Goal: Find specific fact: Find specific fact

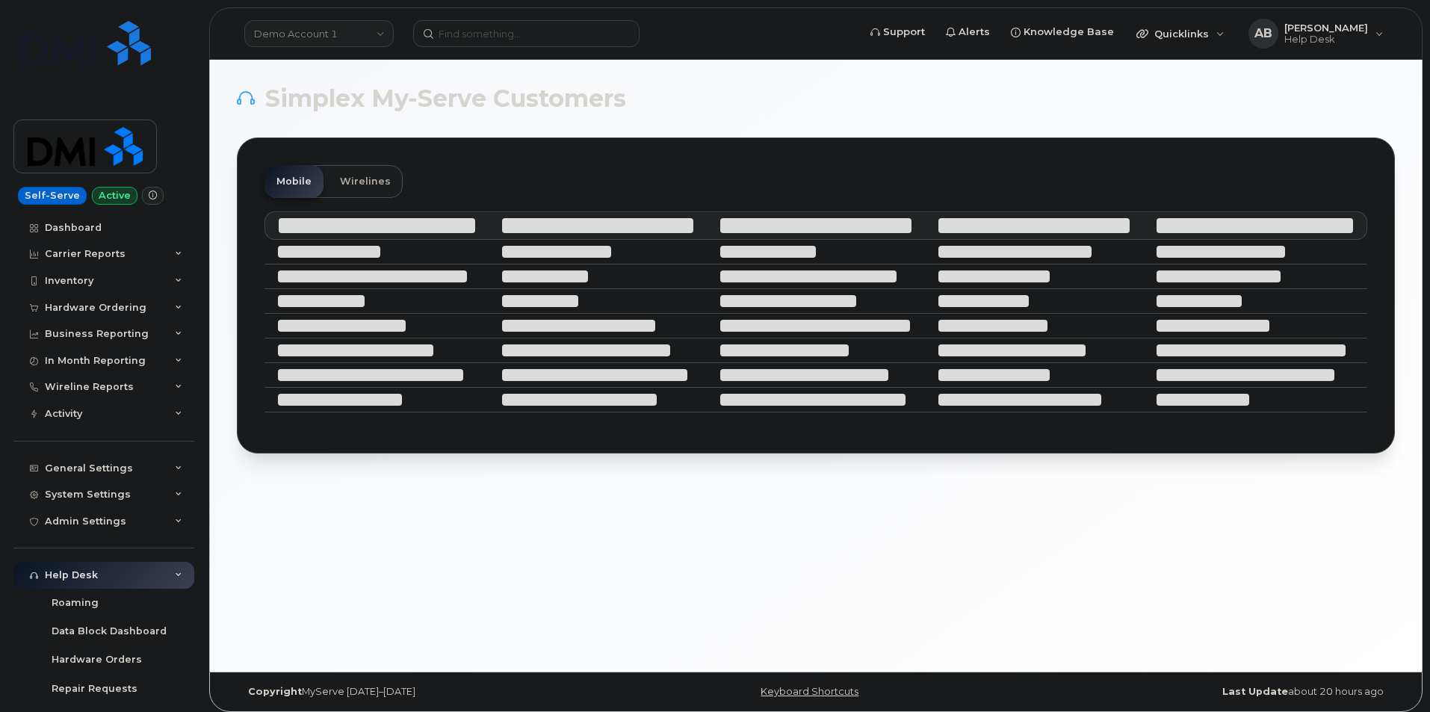
click at [373, 22] on link "Demo Account 1" at bounding box center [318, 33] width 149 height 27
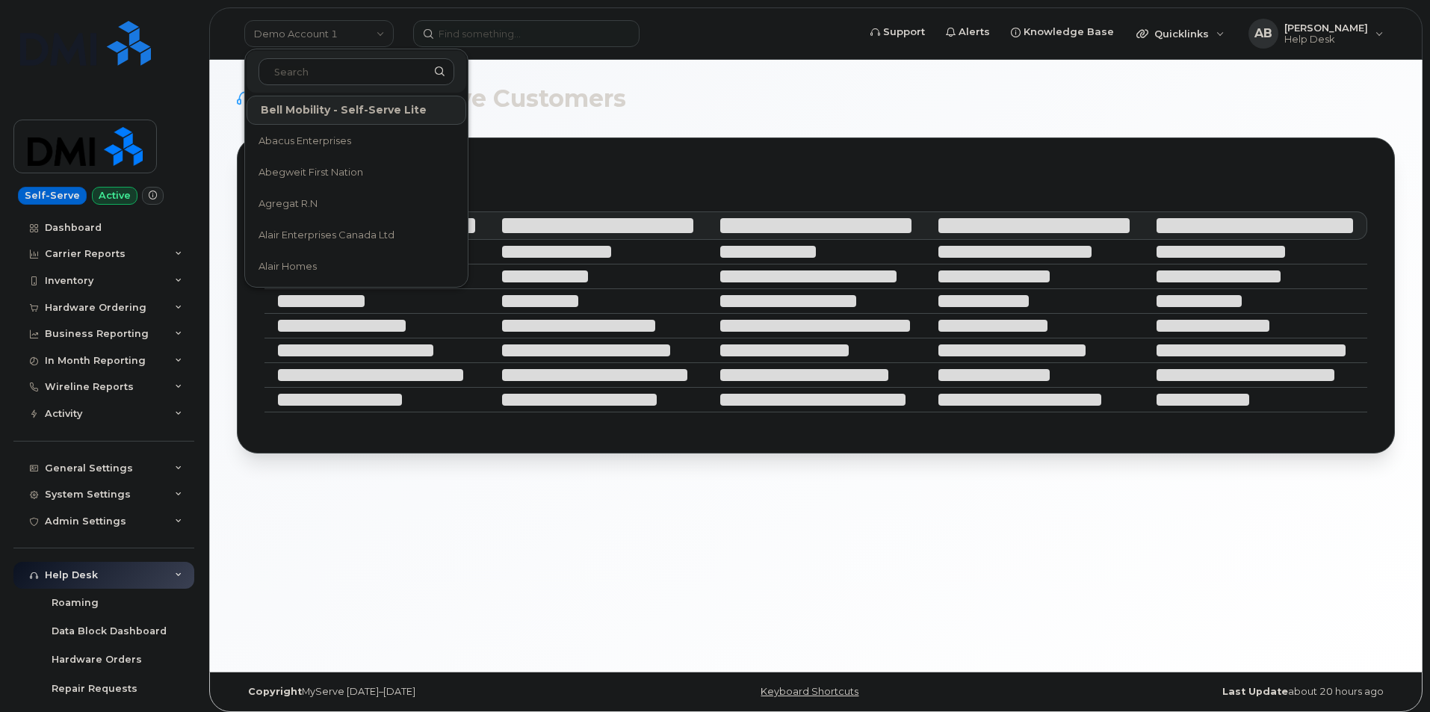
click at [365, 68] on input at bounding box center [357, 71] width 196 height 27
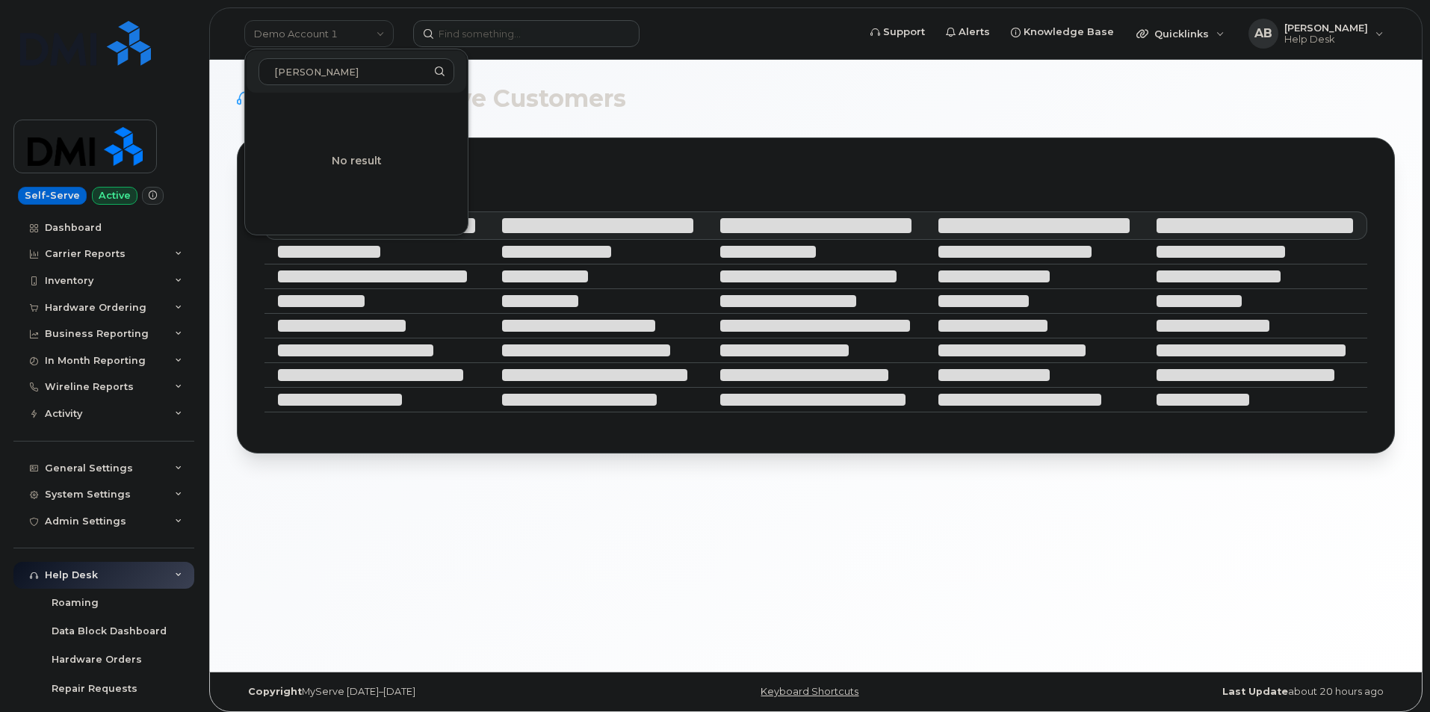
type input "James Hardie"
click at [465, 39] on input at bounding box center [526, 33] width 226 height 27
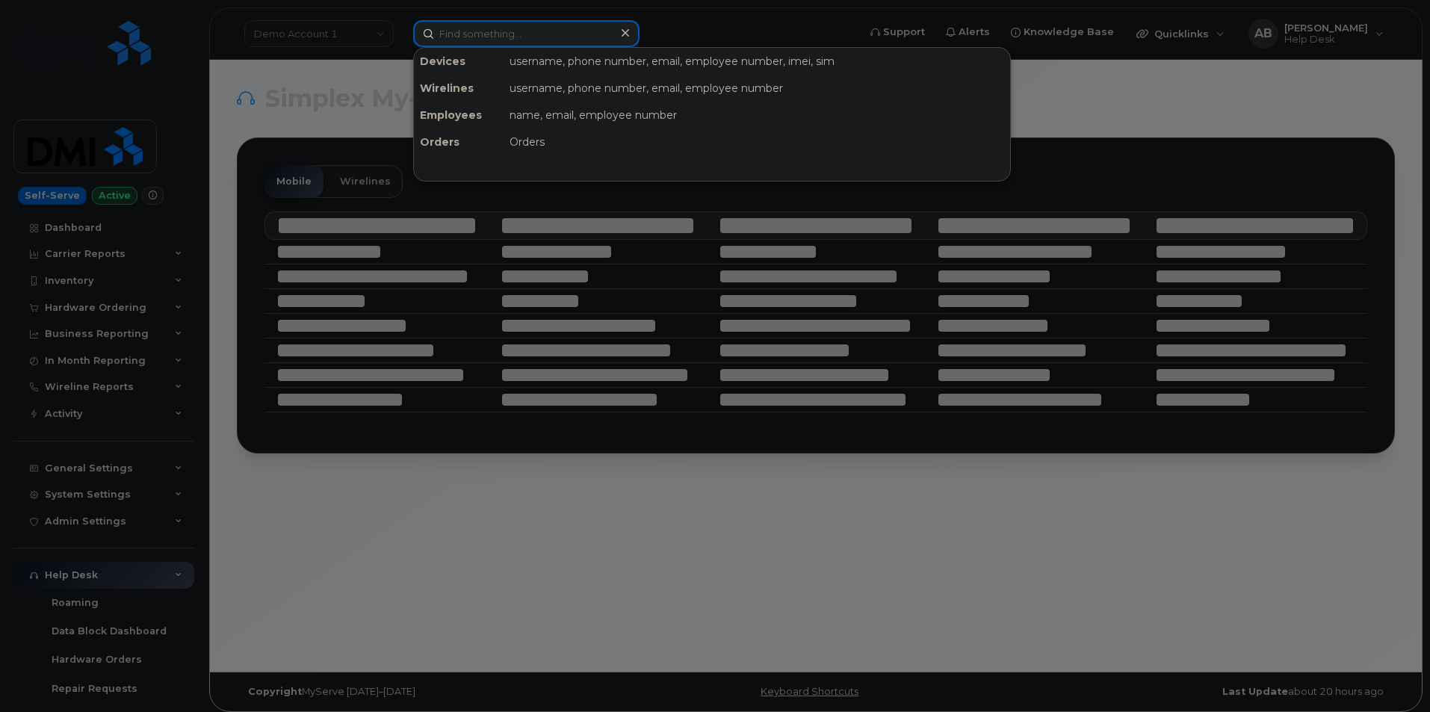
paste input "James Hardie"
type input "James Hardie"
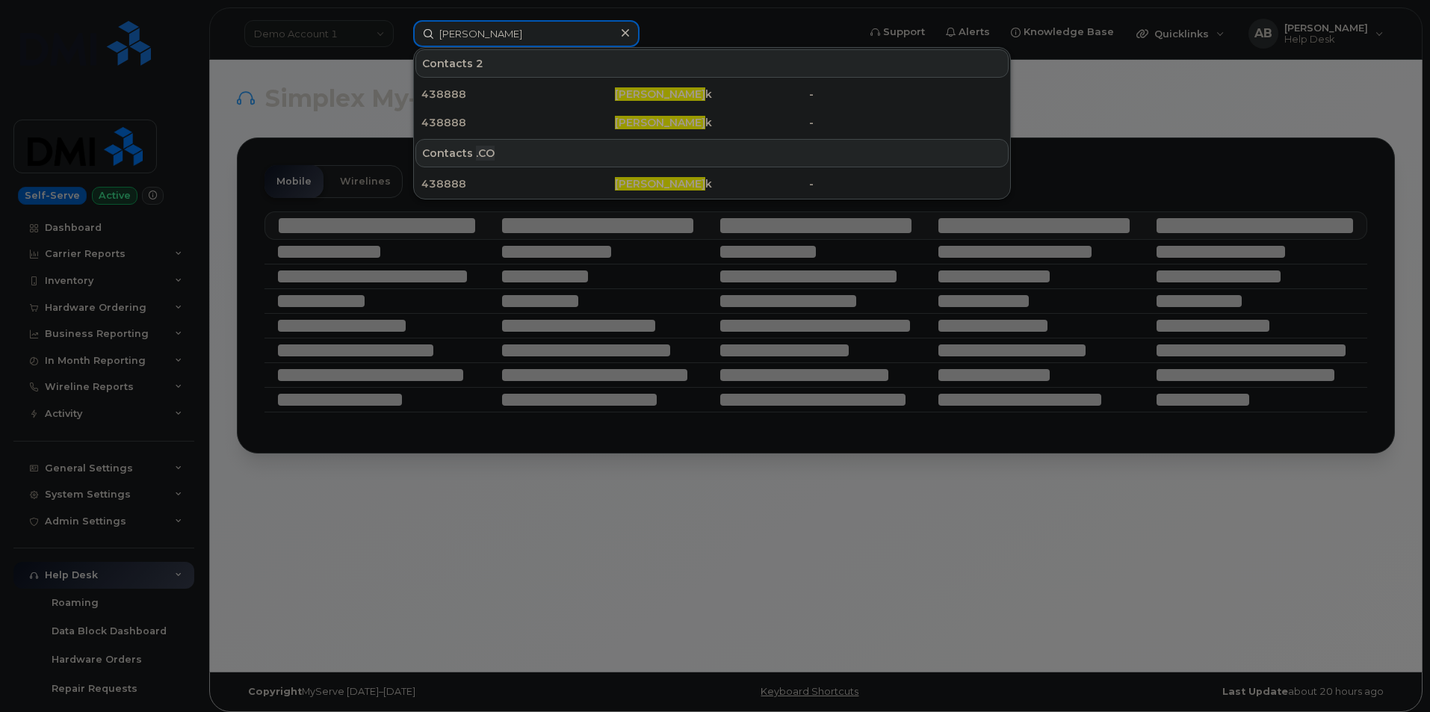
drag, startPoint x: 522, startPoint y: 34, endPoint x: 430, endPoint y: 30, distance: 92.0
click at [430, 30] on input "James Hardie" at bounding box center [526, 33] width 226 height 27
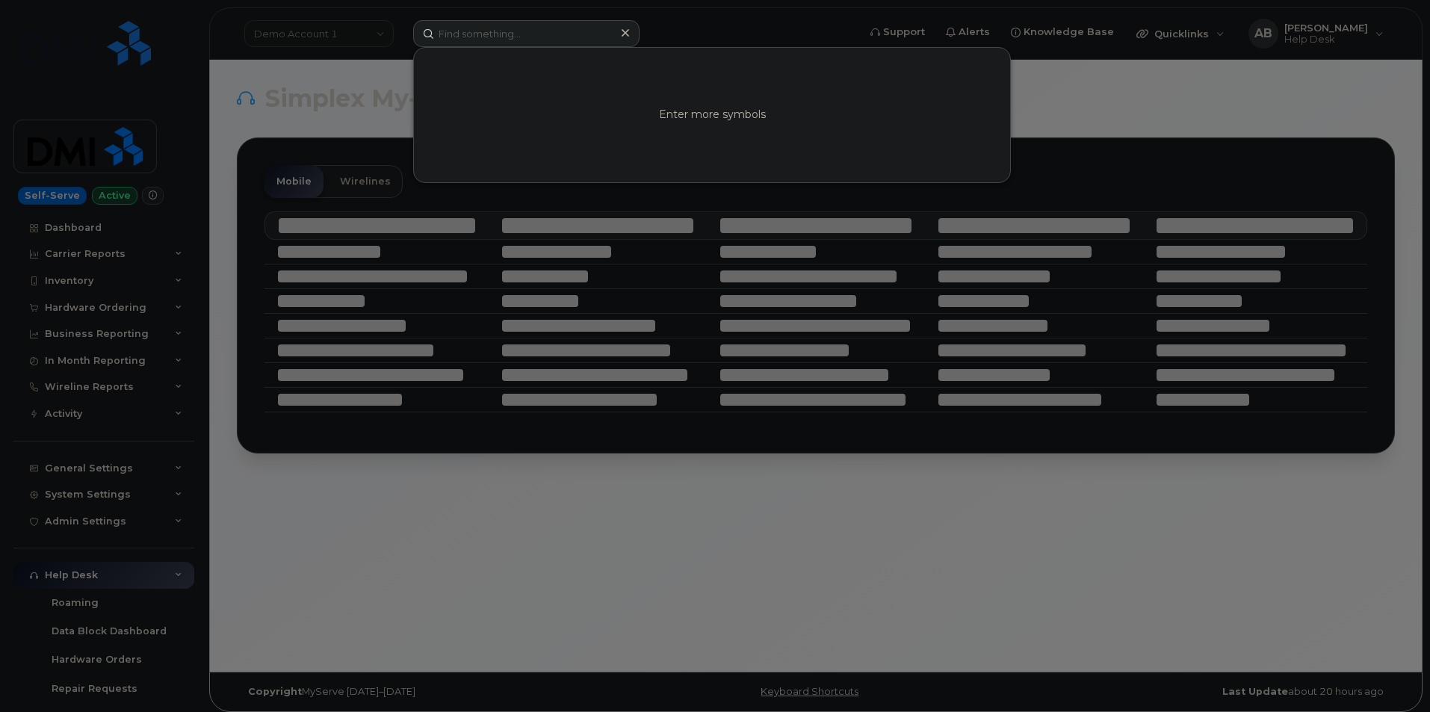
click at [134, 438] on div at bounding box center [715, 356] width 1430 height 712
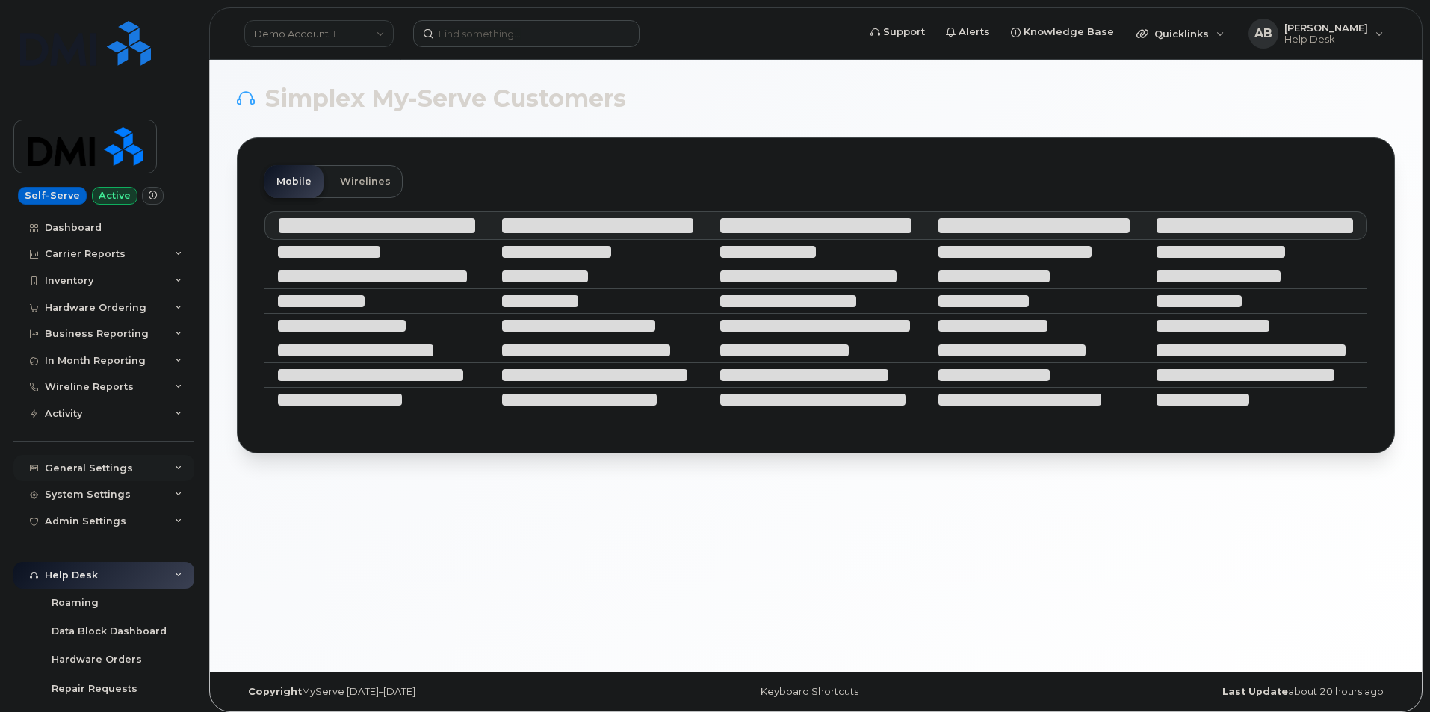
click at [175, 470] on icon at bounding box center [178, 468] width 7 height 7
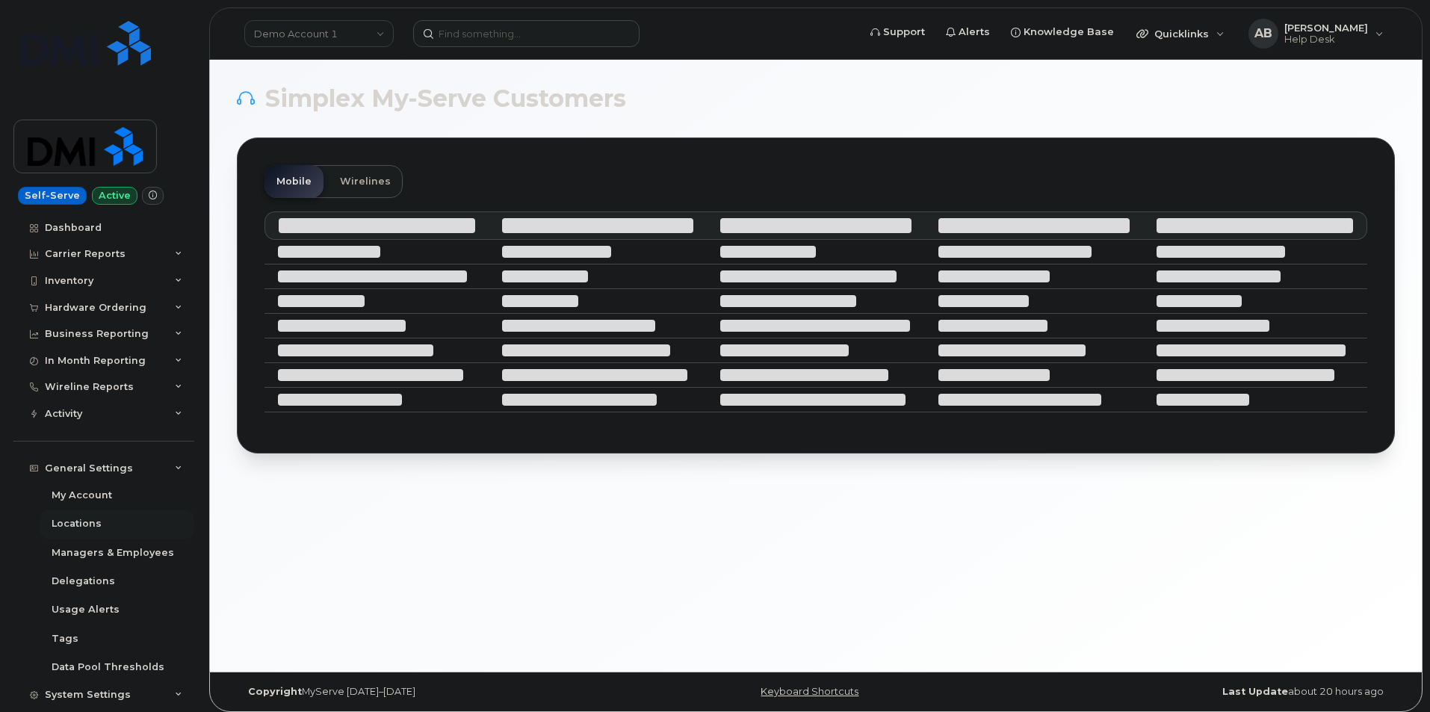
scroll to position [75, 0]
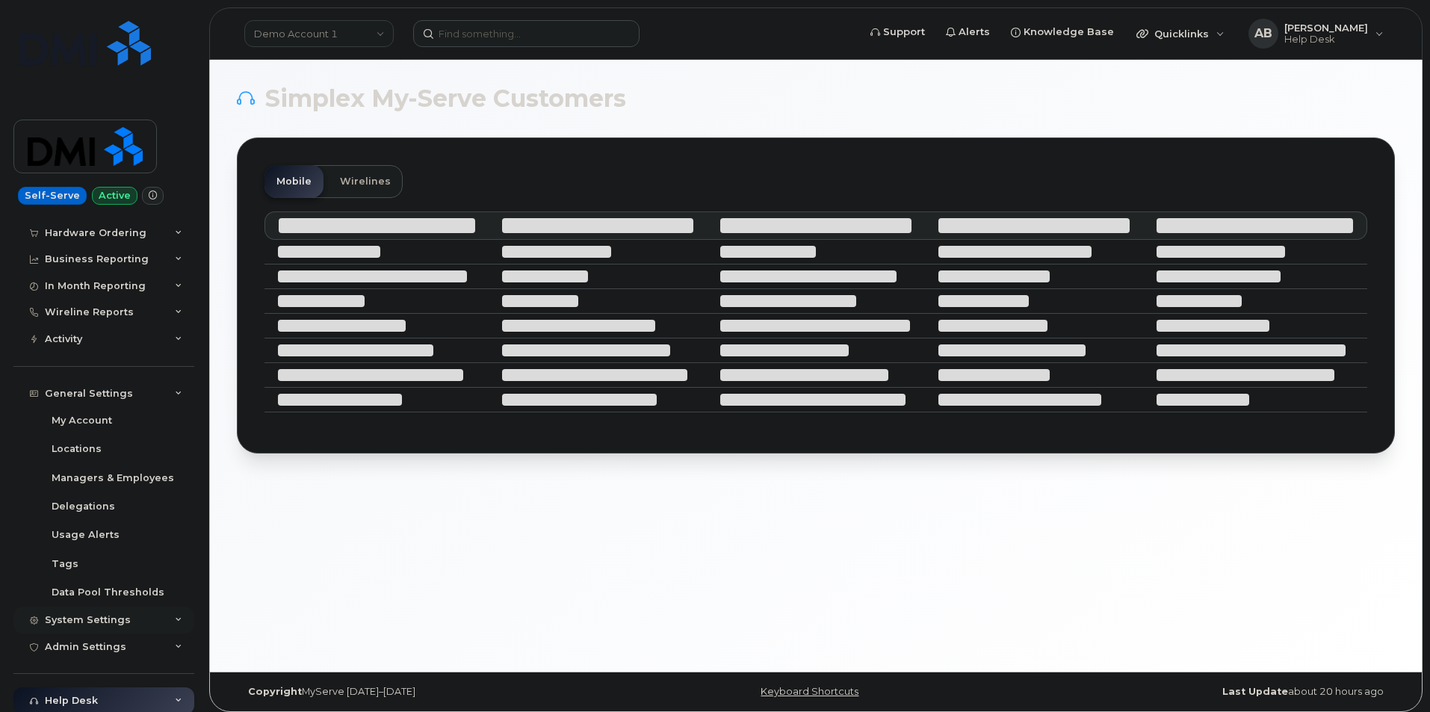
click at [175, 616] on icon at bounding box center [178, 619] width 7 height 7
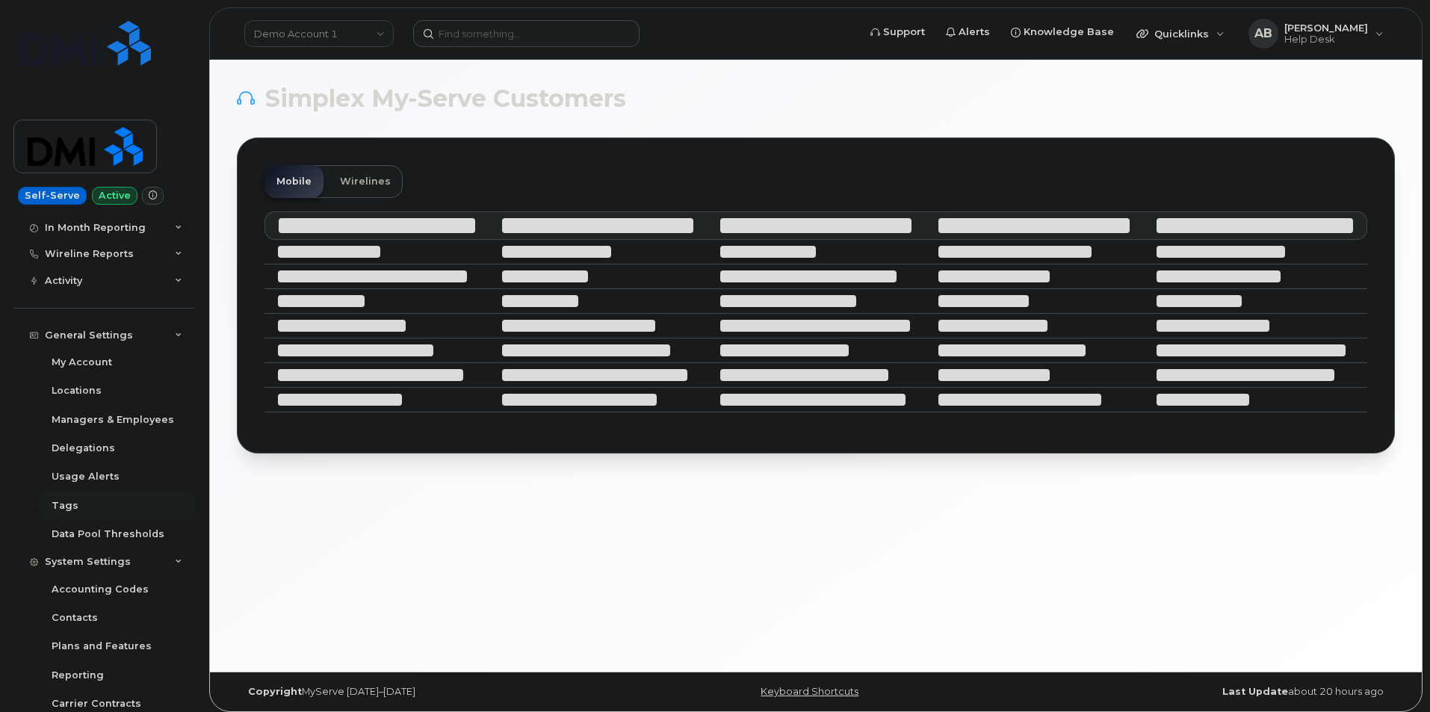
scroll to position [224, 0]
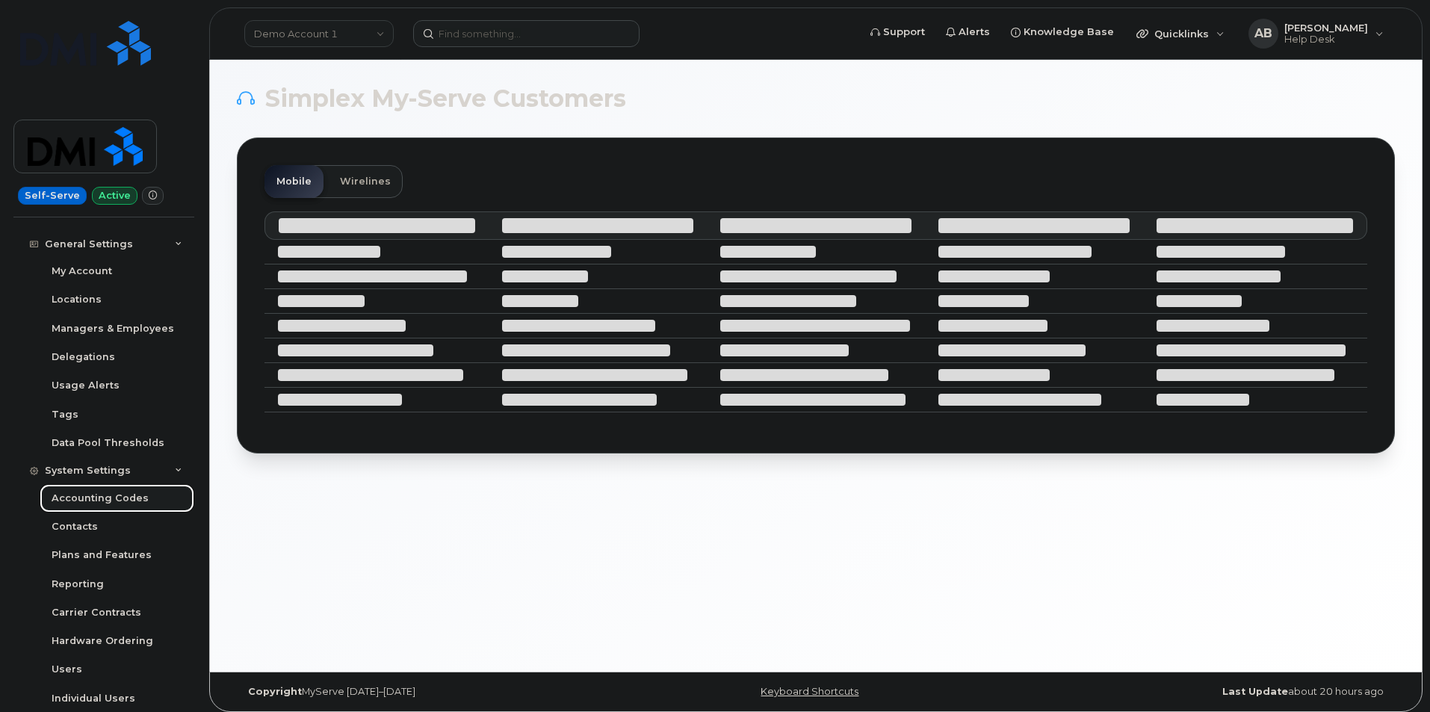
click at [108, 495] on div "Accounting Codes" at bounding box center [100, 498] width 97 height 13
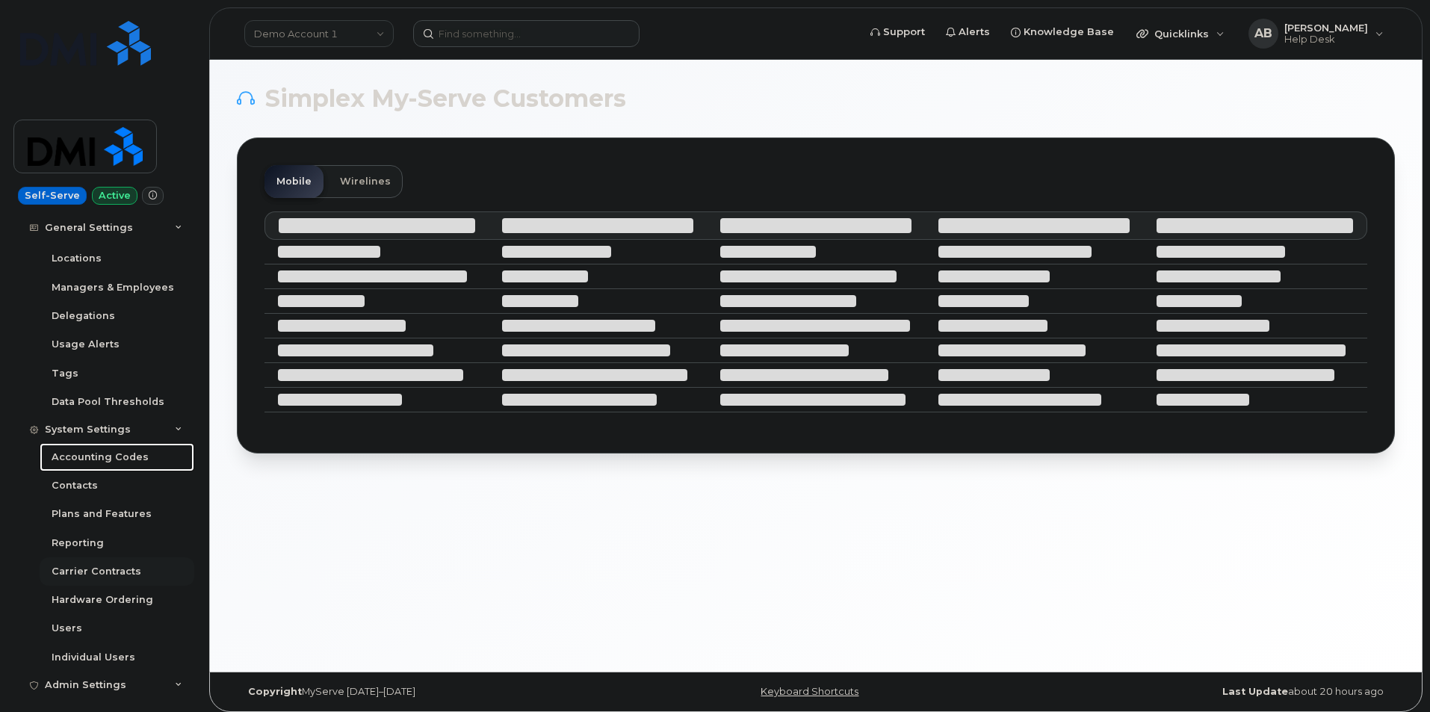
scroll to position [299, 0]
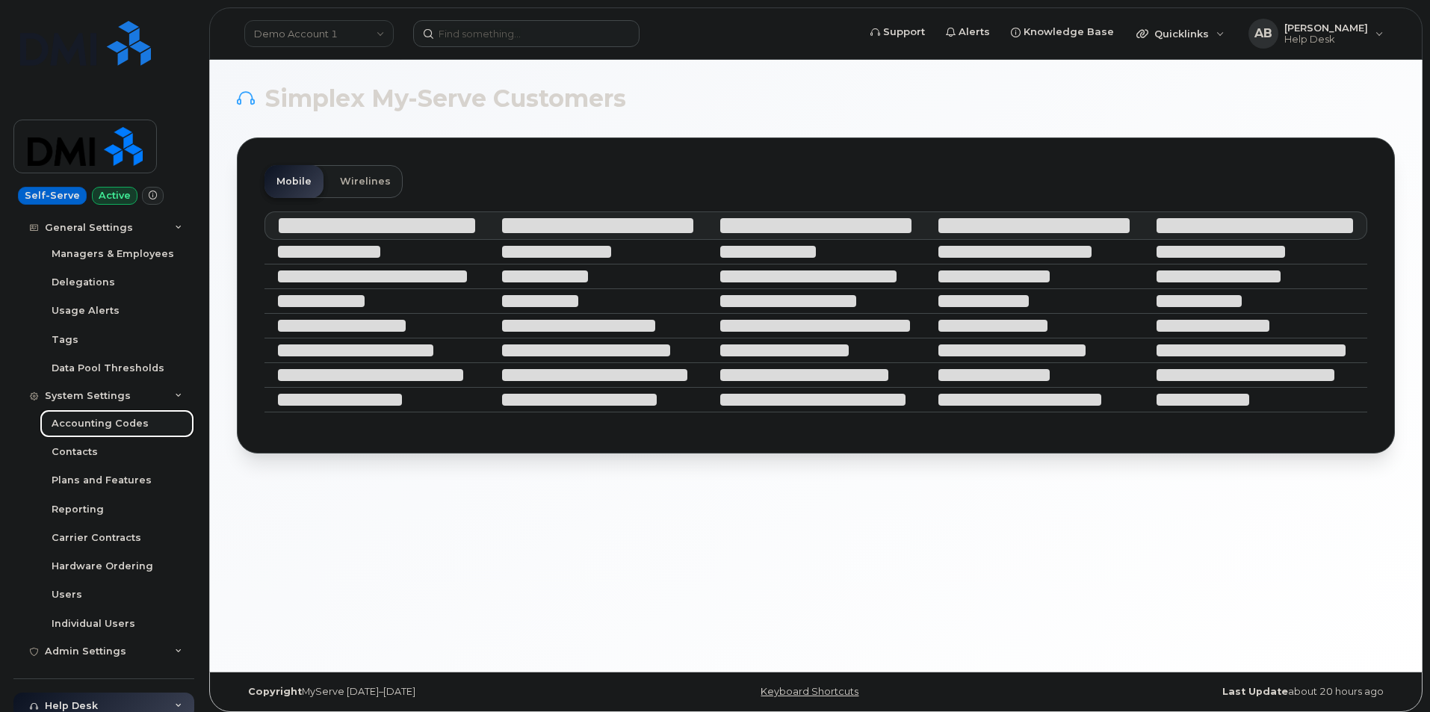
click at [90, 427] on div "Accounting Codes" at bounding box center [100, 423] width 97 height 13
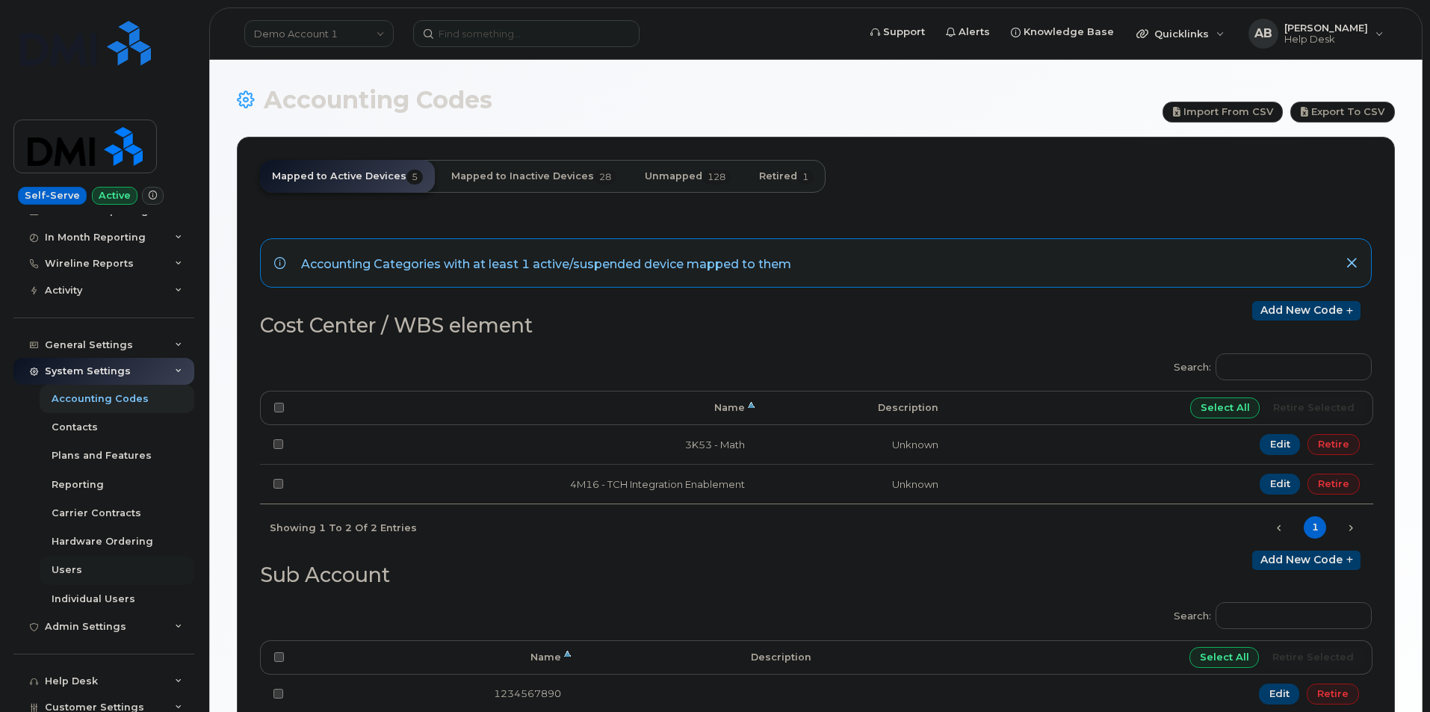
scroll to position [149, 0]
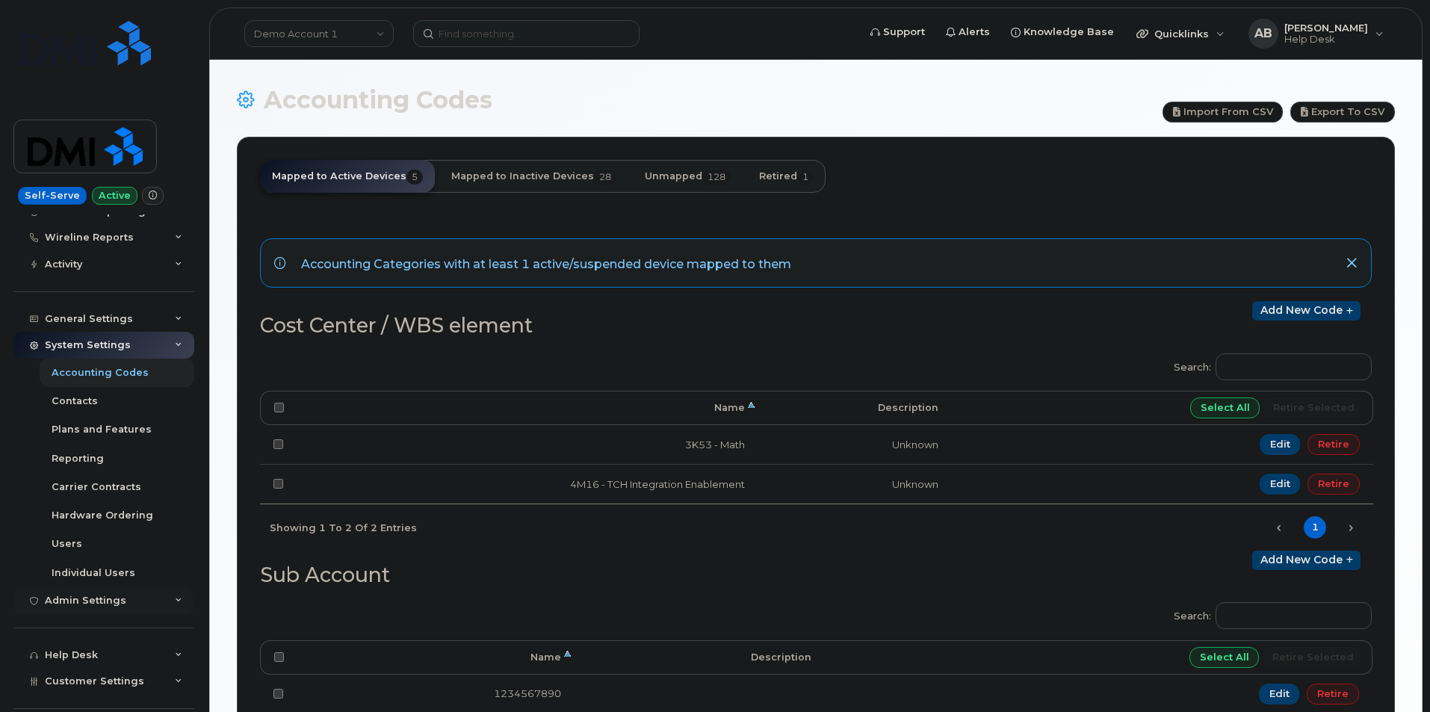
click at [168, 597] on div "Admin Settings" at bounding box center [103, 600] width 181 height 27
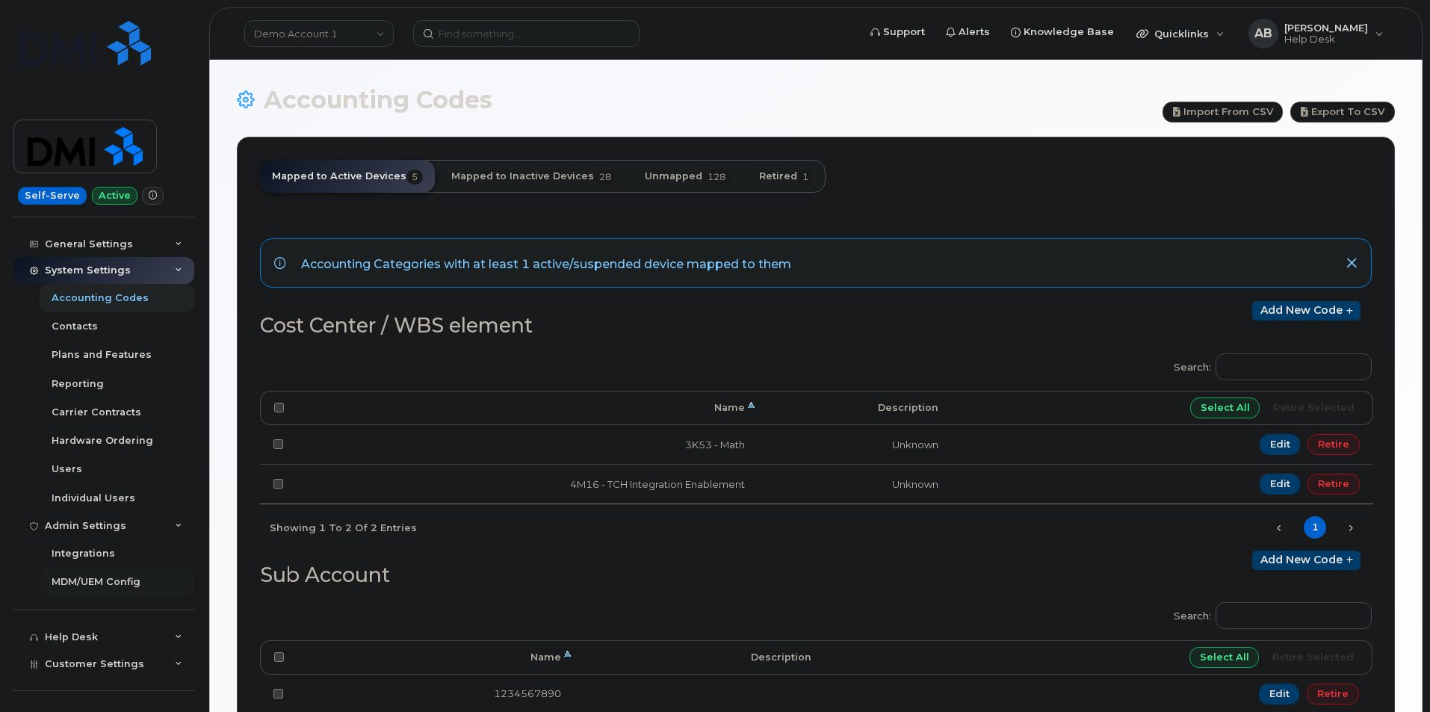
scroll to position [243, 0]
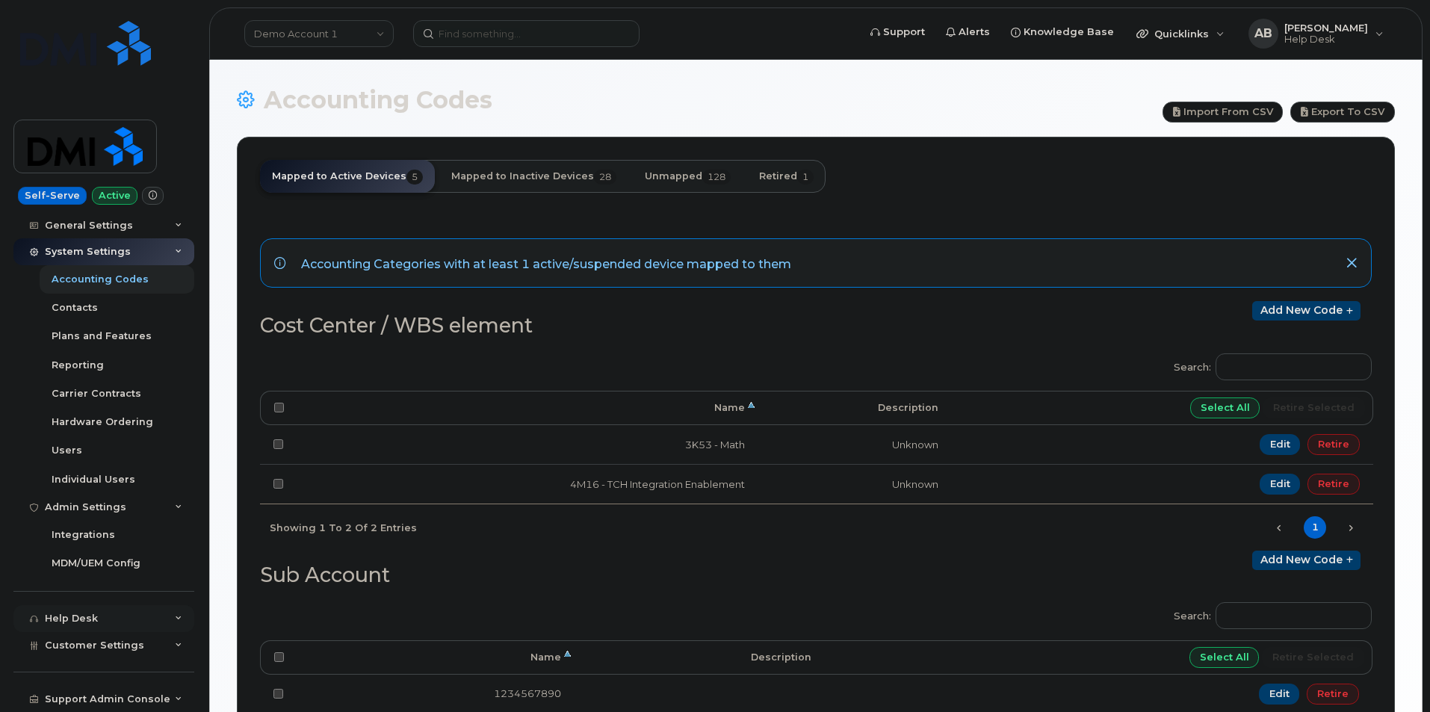
click at [163, 617] on div "Help Desk" at bounding box center [103, 618] width 181 height 27
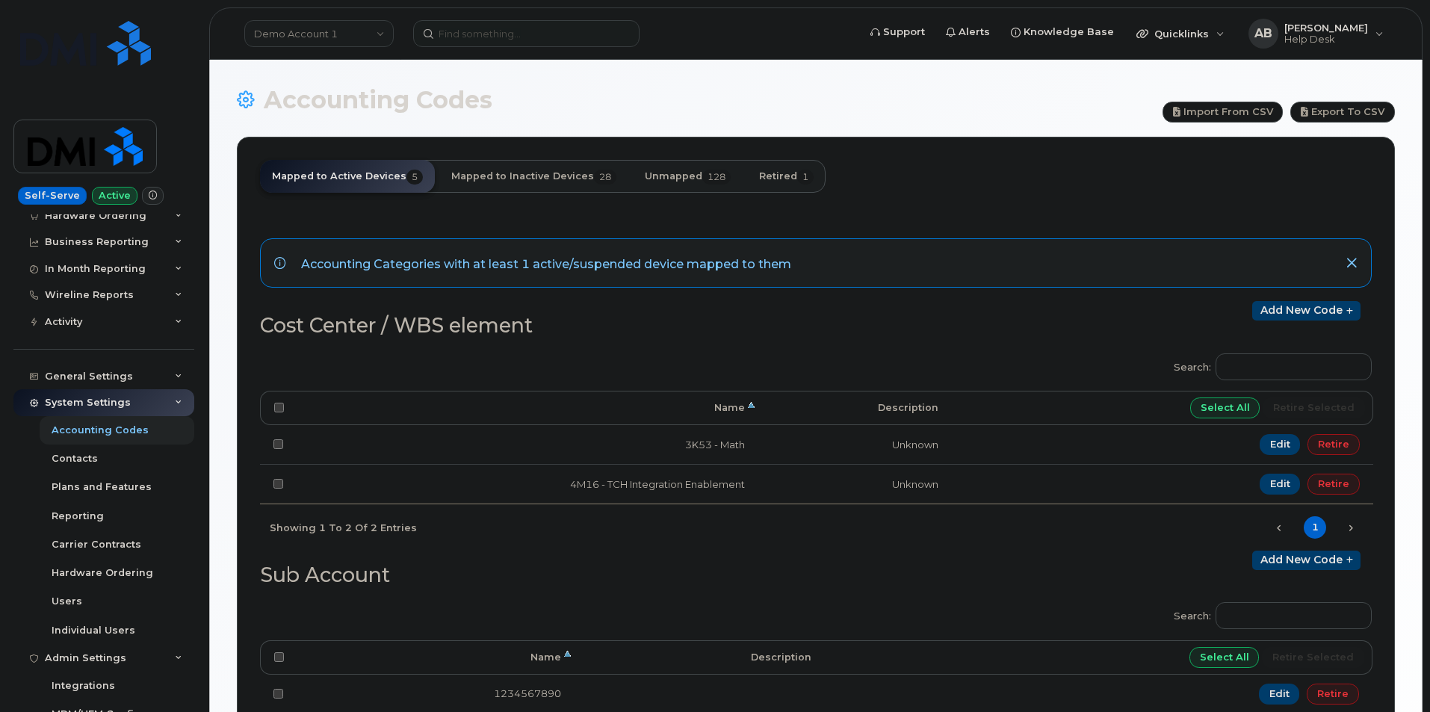
scroll to position [81, 0]
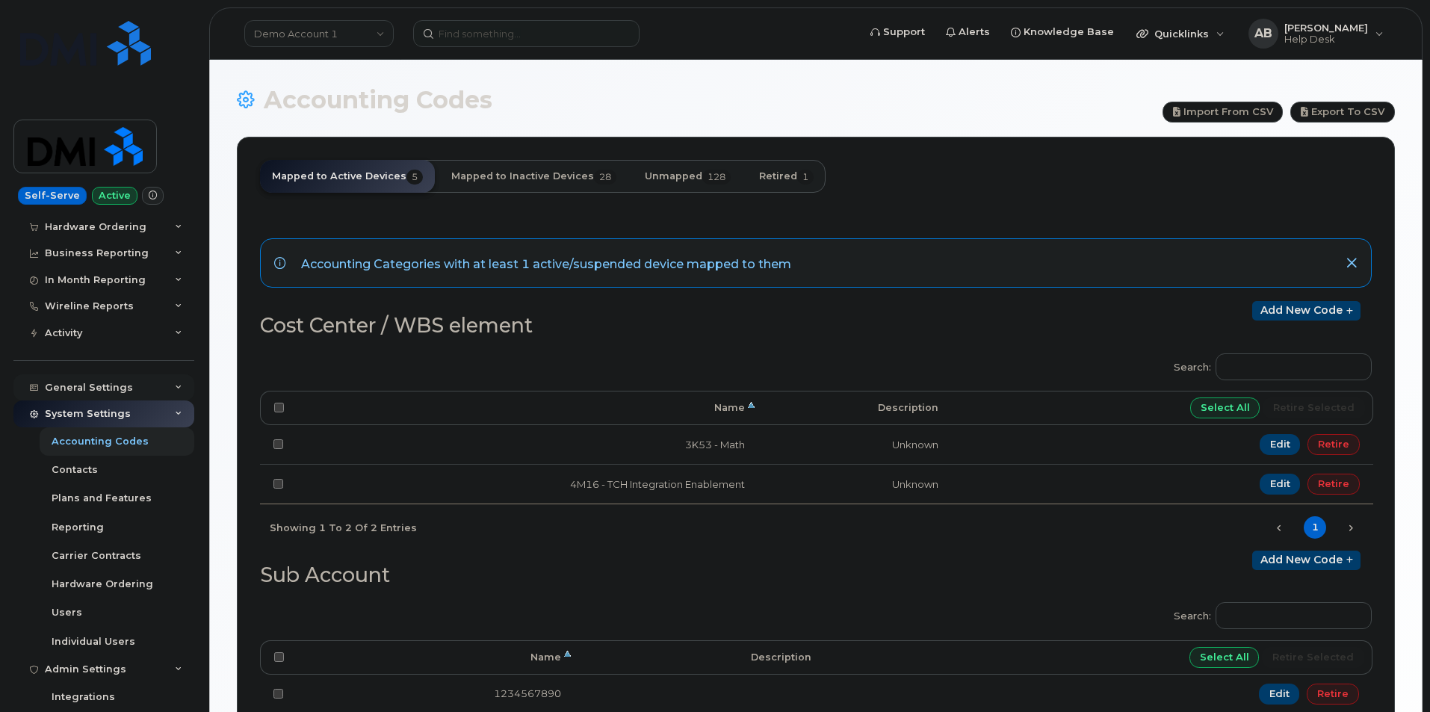
click at [175, 387] on icon at bounding box center [178, 387] width 7 height 7
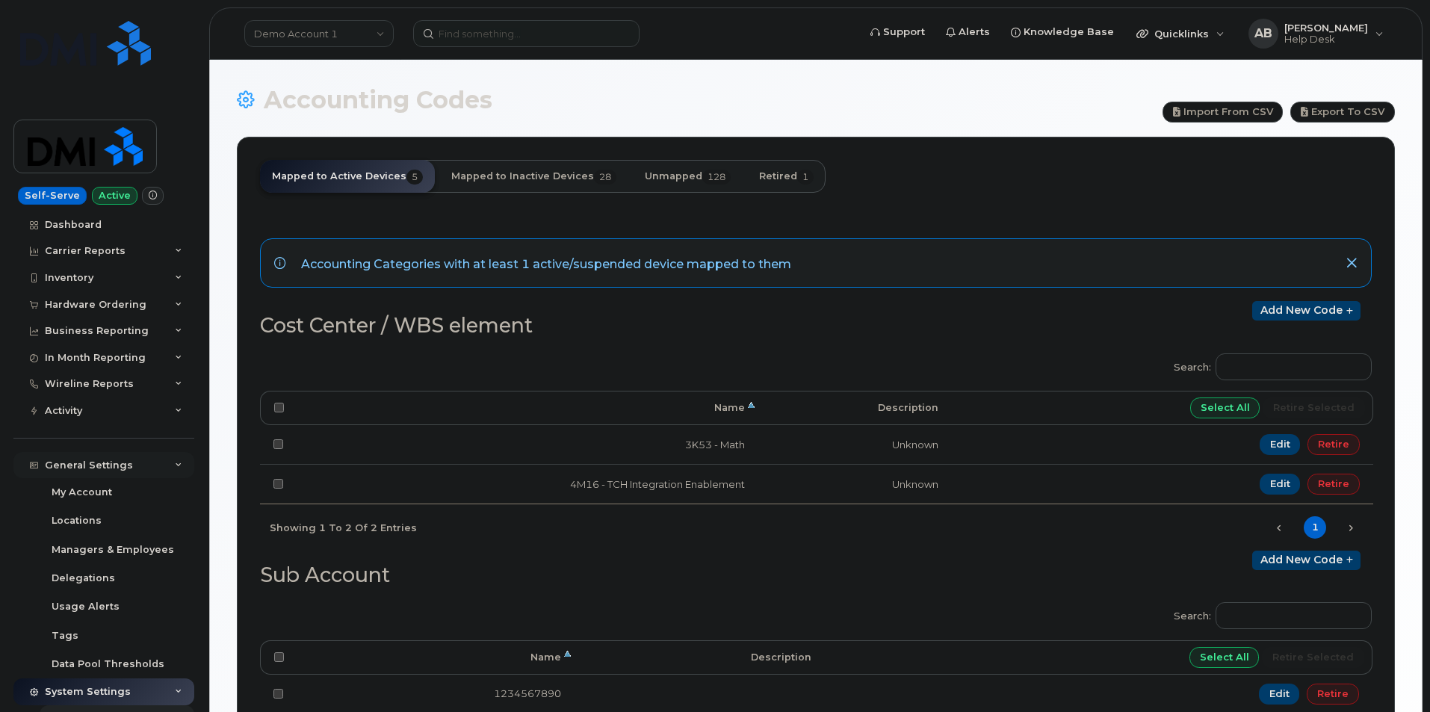
scroll to position [0, 0]
click at [175, 255] on icon at bounding box center [178, 253] width 7 height 7
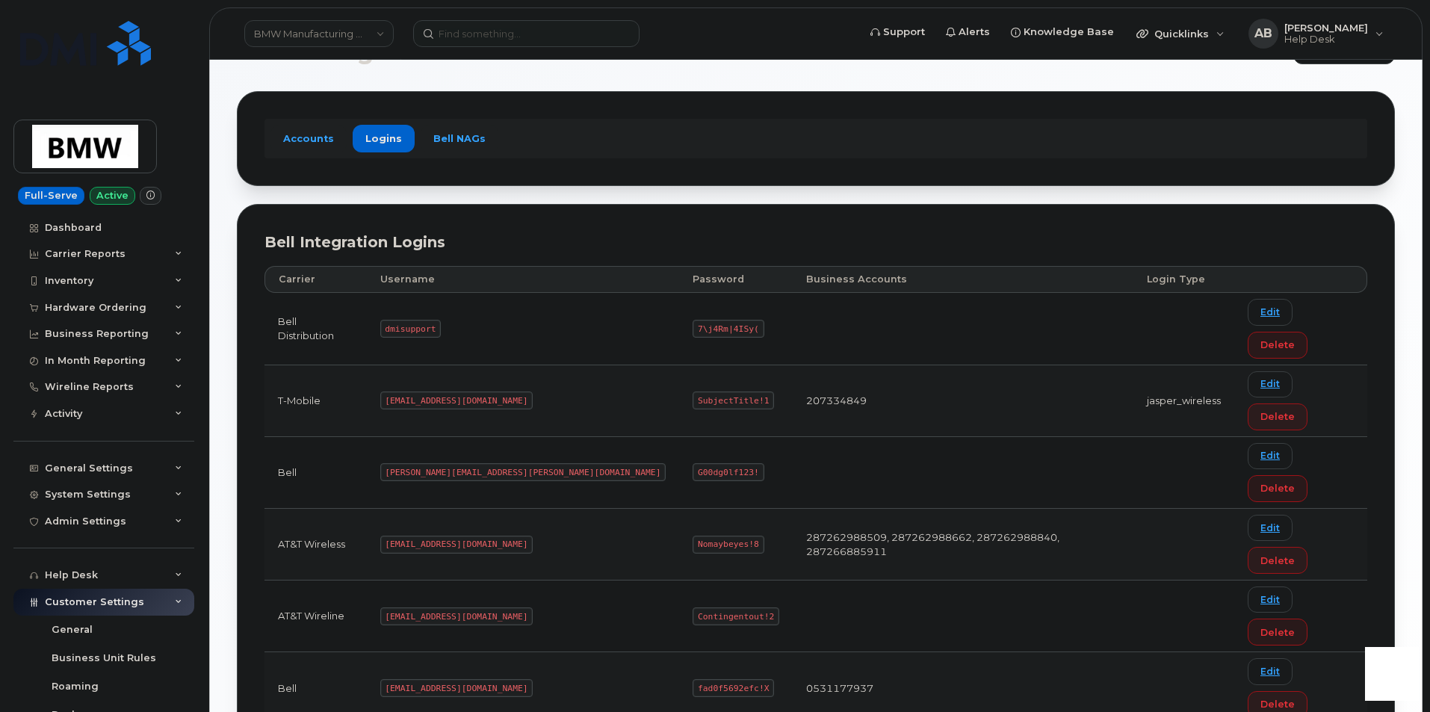
scroll to position [74, 0]
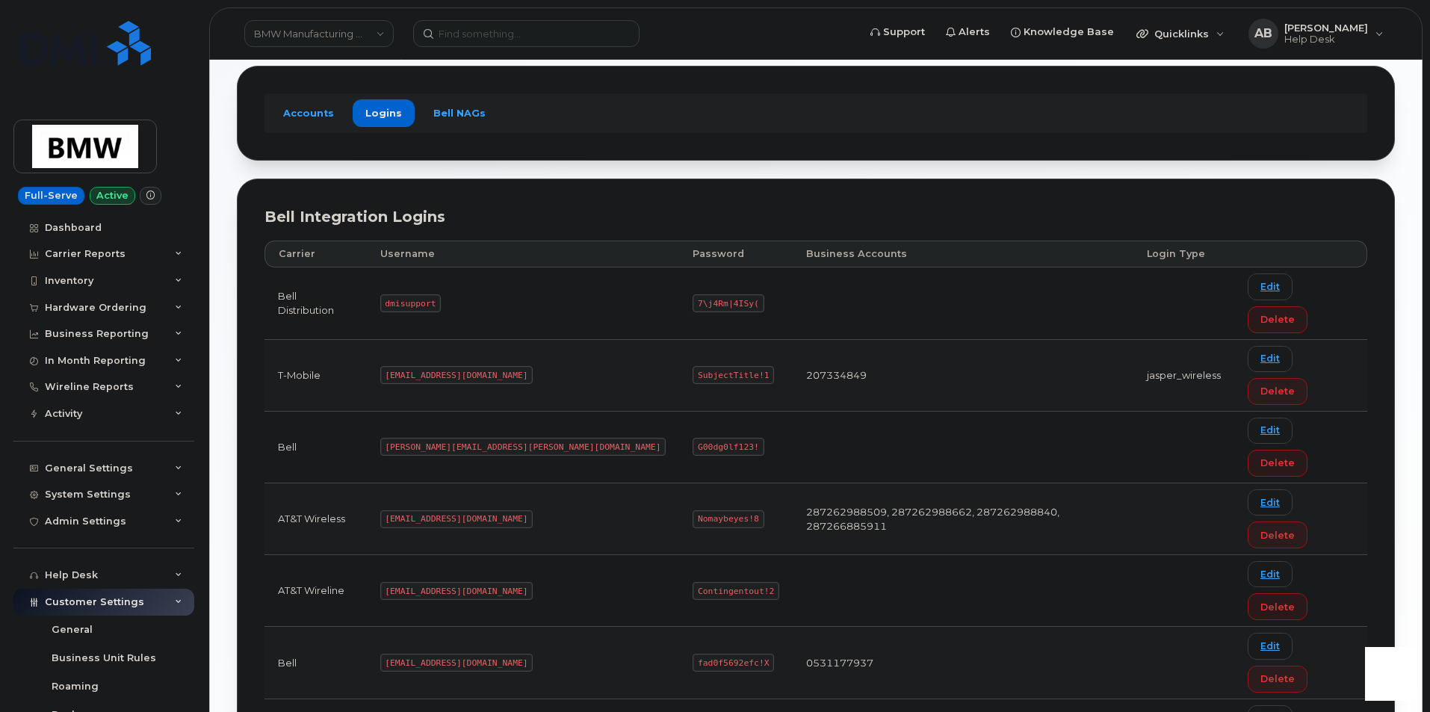
copy code "[EMAIL_ADDRESS][DOMAIN_NAME]"
copy code "SubjectTitle!1"
drag, startPoint x: 478, startPoint y: 563, endPoint x: 448, endPoint y: 563, distance: 30.6
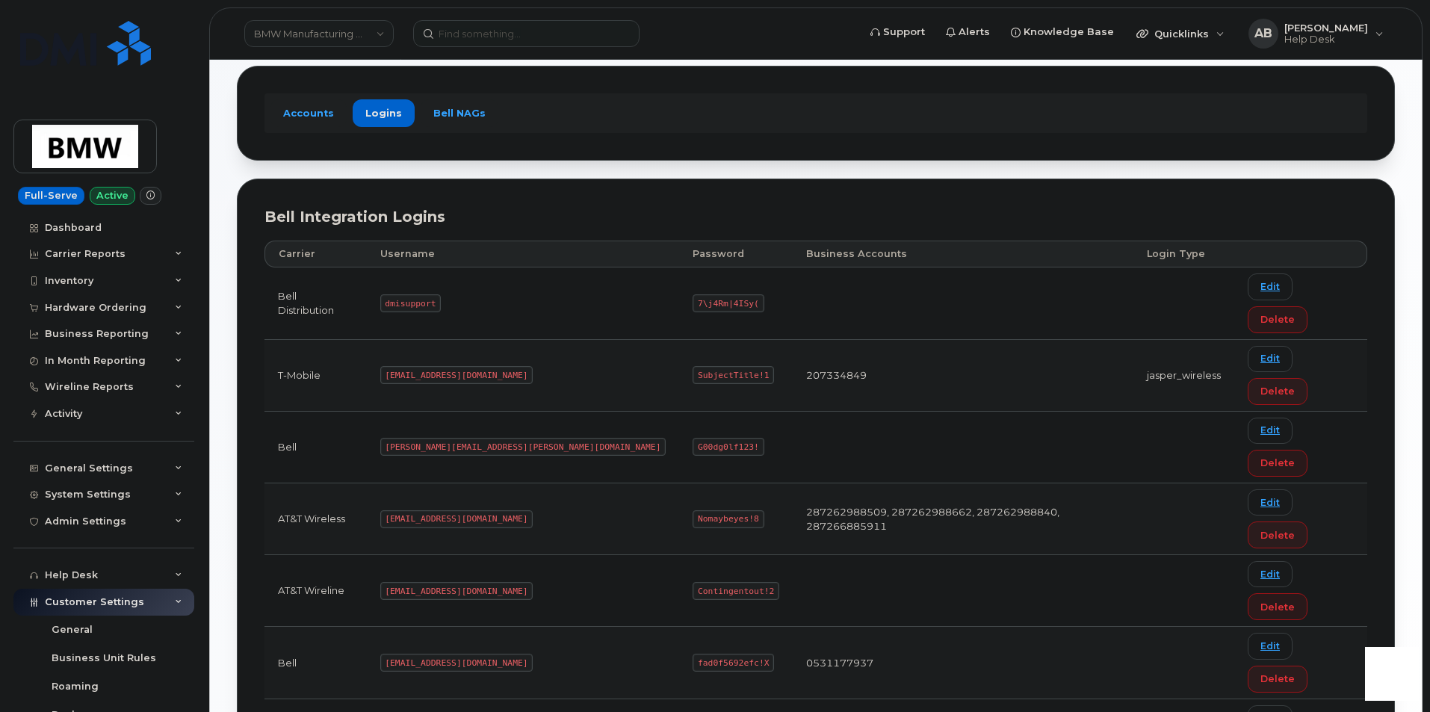
drag, startPoint x: 405, startPoint y: 563, endPoint x: 480, endPoint y: 564, distance: 75.5
copy code "[EMAIL_ADDRESS][DOMAIN_NAME]"
